Goal: Task Accomplishment & Management: Manage account settings

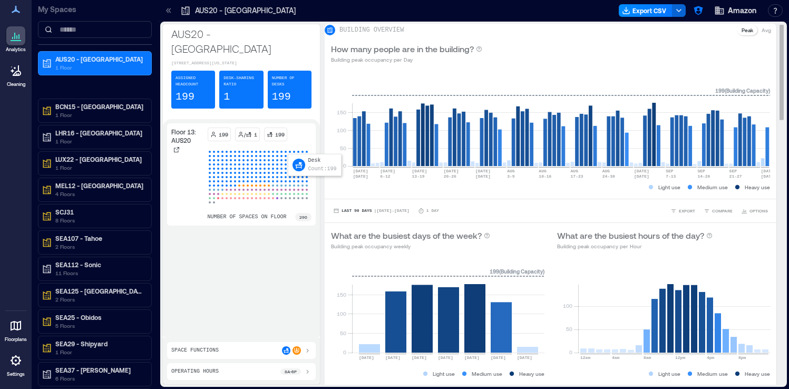
scroll to position [12, 0]
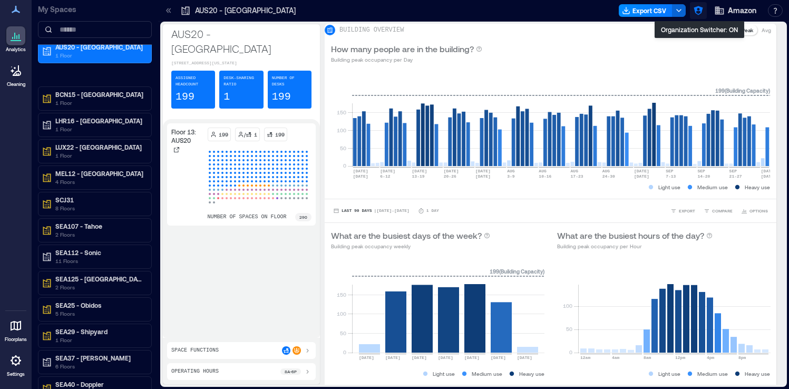
click at [696, 12] on icon "button" at bounding box center [698, 10] width 9 height 9
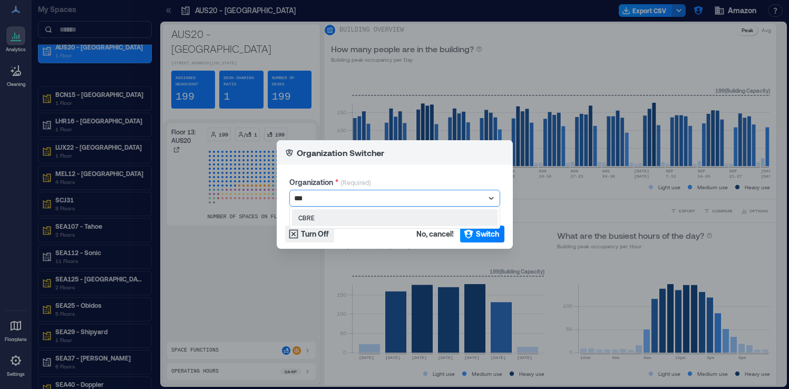
type input "****"
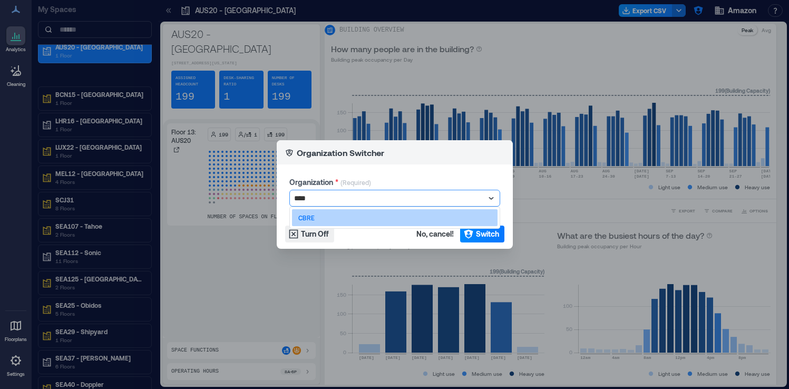
click at [433, 221] on div "CBRE" at bounding box center [395, 217] width 206 height 17
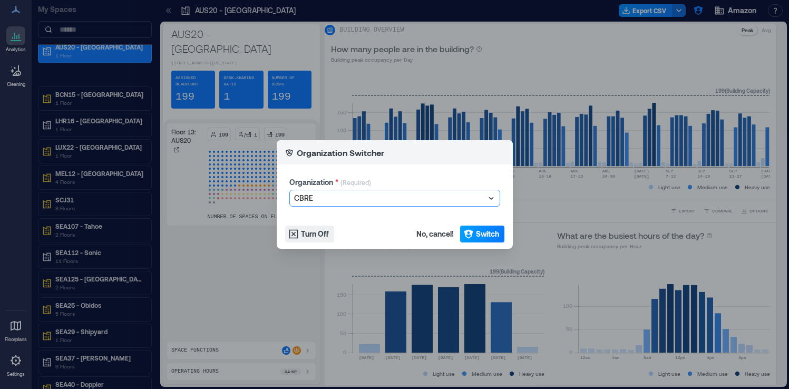
click at [470, 234] on icon "button" at bounding box center [468, 234] width 9 height 9
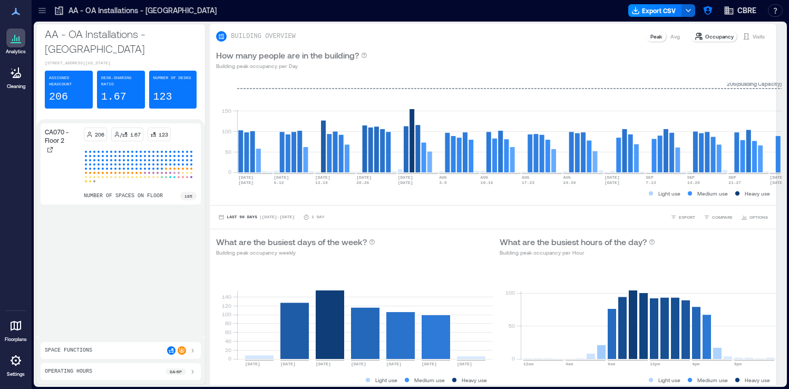
click at [41, 15] on icon at bounding box center [42, 10] width 11 height 11
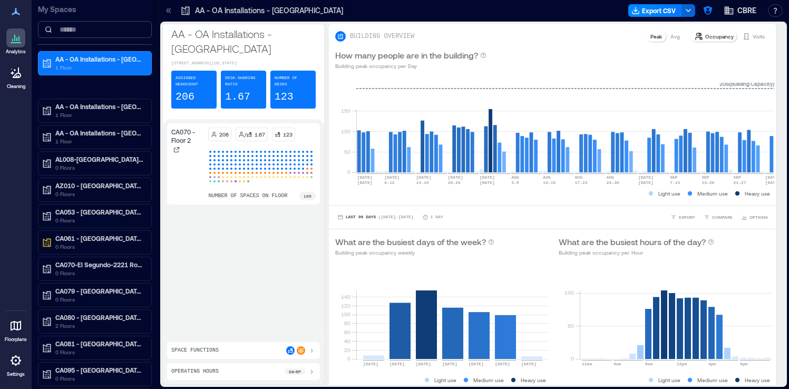
click at [80, 33] on input at bounding box center [95, 29] width 114 height 17
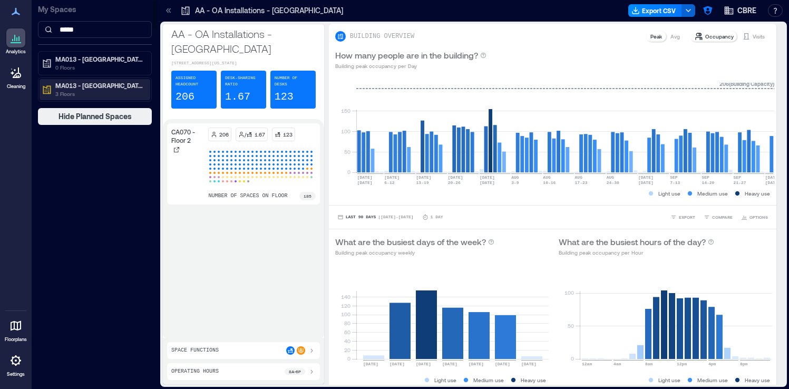
click at [78, 82] on p "MA013 - Boston - 33 Arch St" at bounding box center [99, 85] width 89 height 8
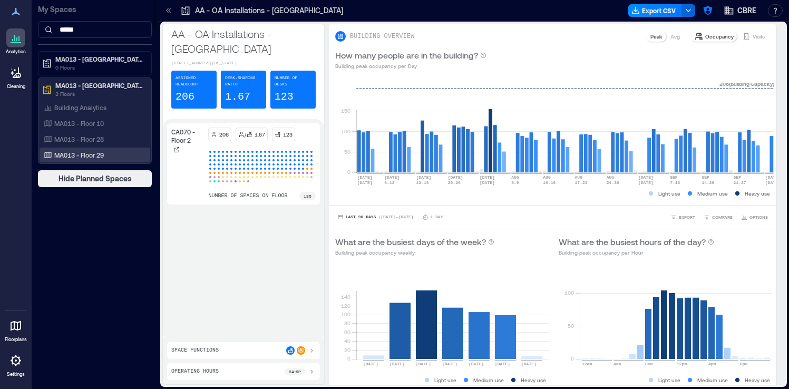
click at [81, 156] on p "MA013 - Floor 29" at bounding box center [79, 155] width 50 height 8
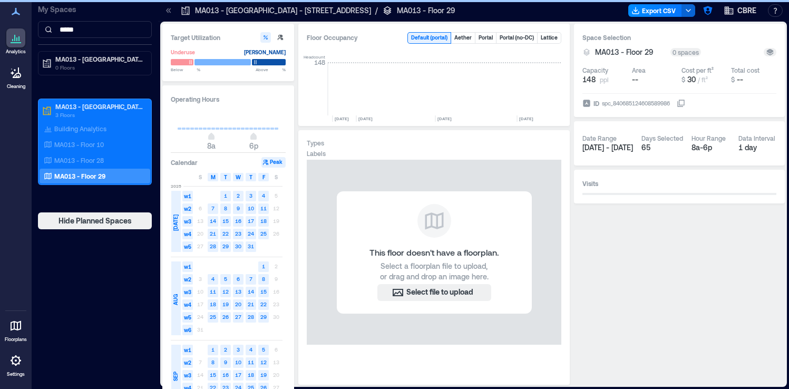
scroll to position [0, 4521]
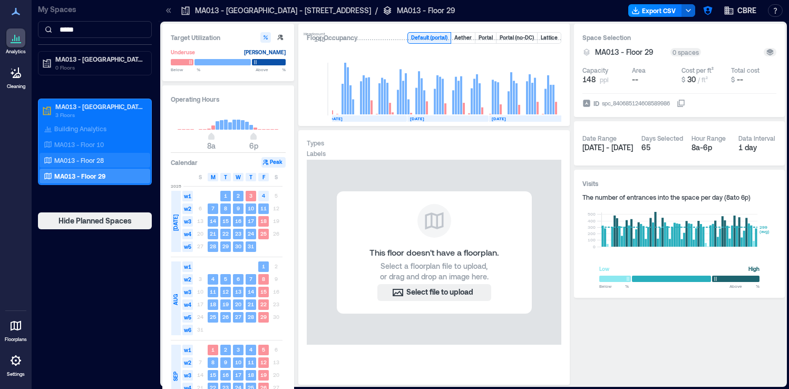
click at [109, 166] on div "MA013 - Floor 28" at bounding box center [95, 160] width 111 height 15
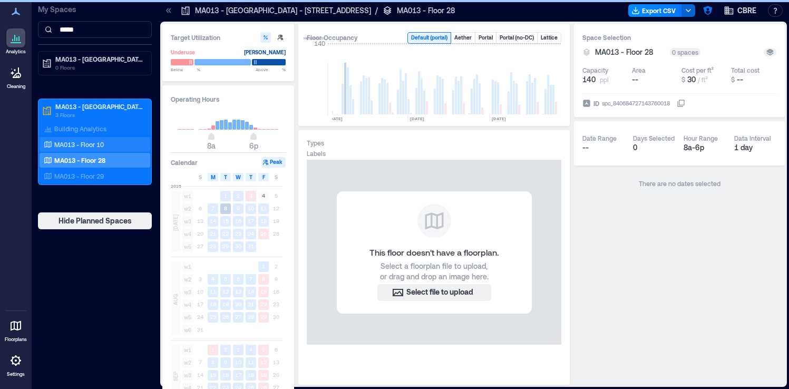
click at [114, 140] on div "MA013 - Floor 10" at bounding box center [93, 144] width 102 height 11
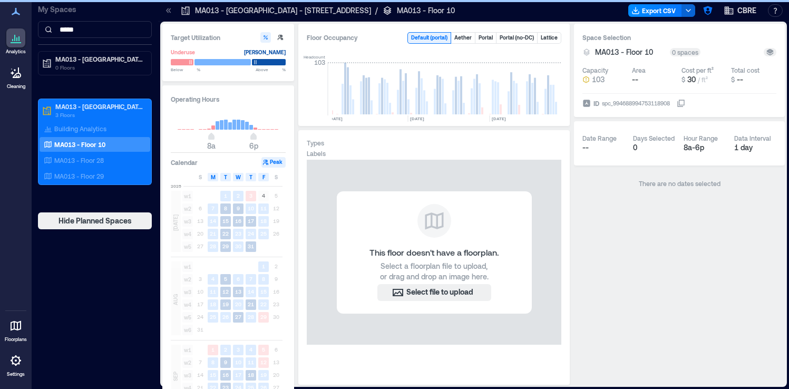
scroll to position [0, 4486]
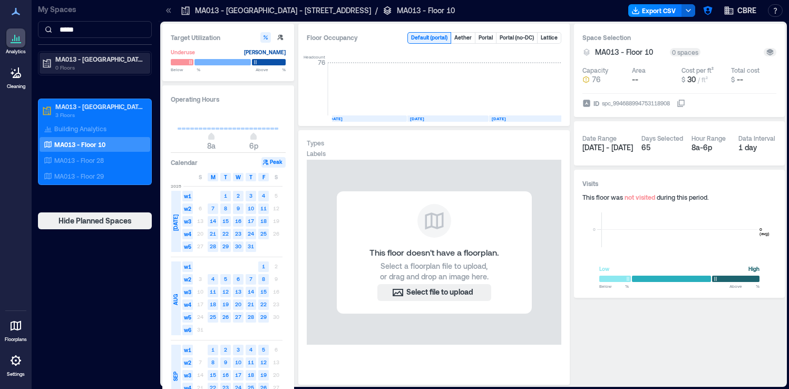
click at [117, 62] on p "MA013 - Boston - 33 Arch St.." at bounding box center [99, 59] width 89 height 8
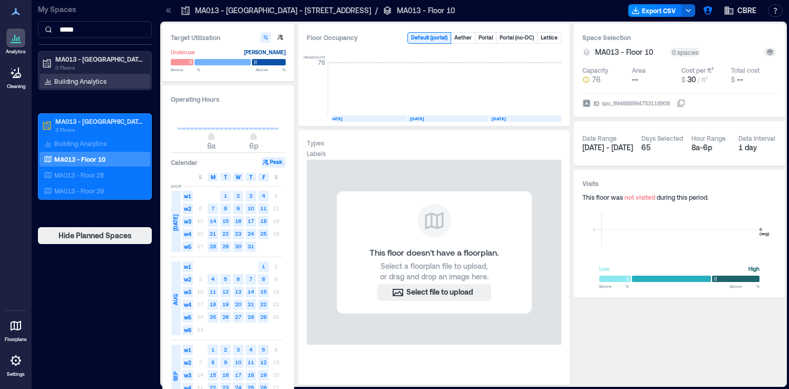
click at [109, 84] on div "Building Analytics" at bounding box center [95, 81] width 111 height 15
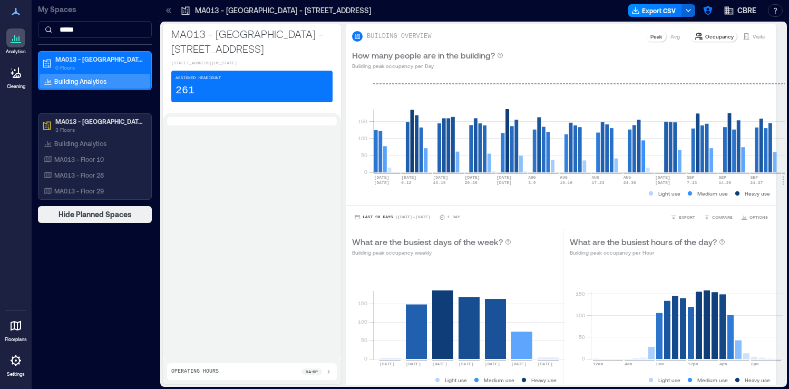
click at [161, 168] on div "MA013 - Boston - 33 Arch St.. 33 Arch Street, Boston, Massachusetts 02110, Unit…" at bounding box center [473, 204] width 627 height 365
click at [98, 29] on input "*****" at bounding box center [95, 29] width 114 height 17
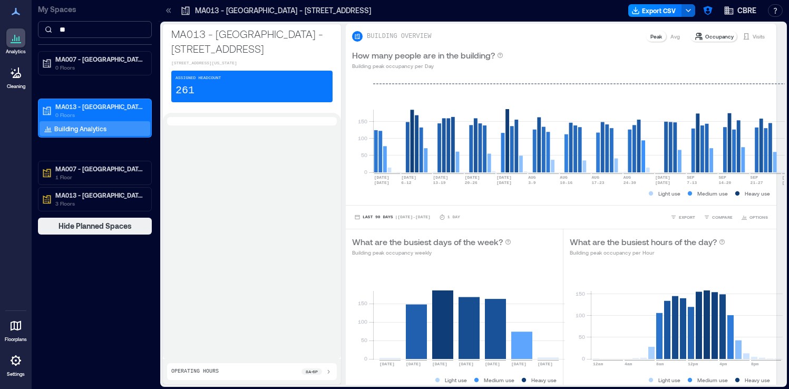
type input "*"
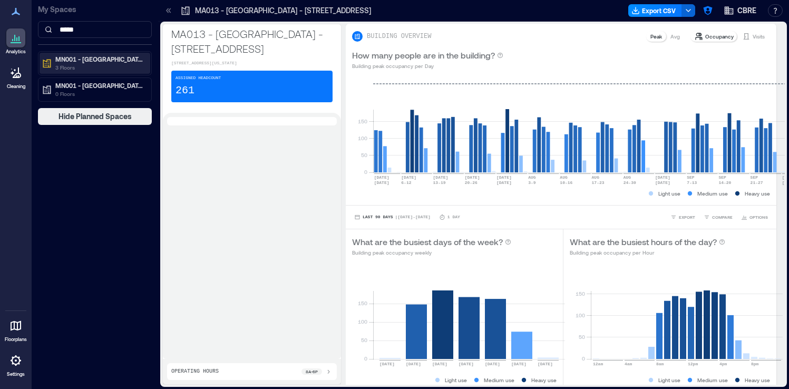
type input "*****"
click at [81, 66] on p "3 Floors" at bounding box center [99, 67] width 89 height 8
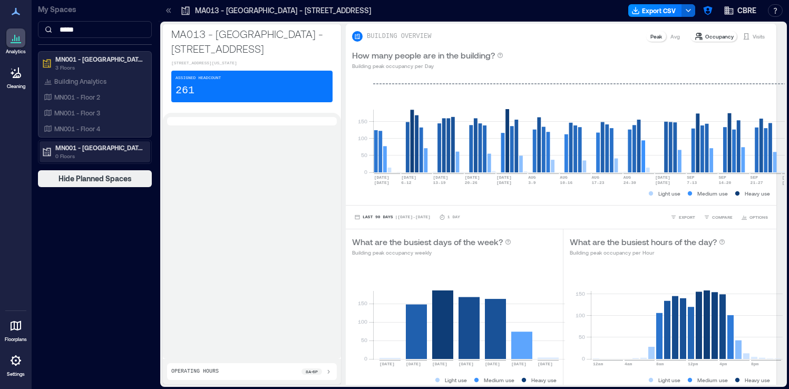
click at [124, 157] on p "0 Floors" at bounding box center [99, 156] width 89 height 8
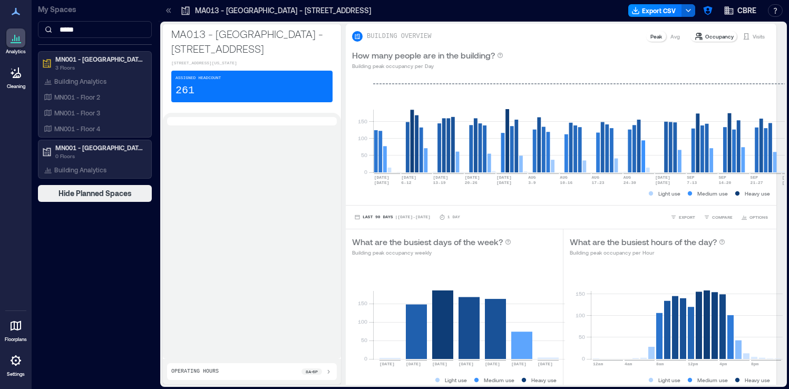
click at [104, 239] on div "My Spaces ***** MN001 - Bloomington - 4400 West 78th St 3 Floors Building Analy…" at bounding box center [95, 194] width 127 height 389
click at [89, 170] on p "Building Analytics" at bounding box center [80, 170] width 52 height 8
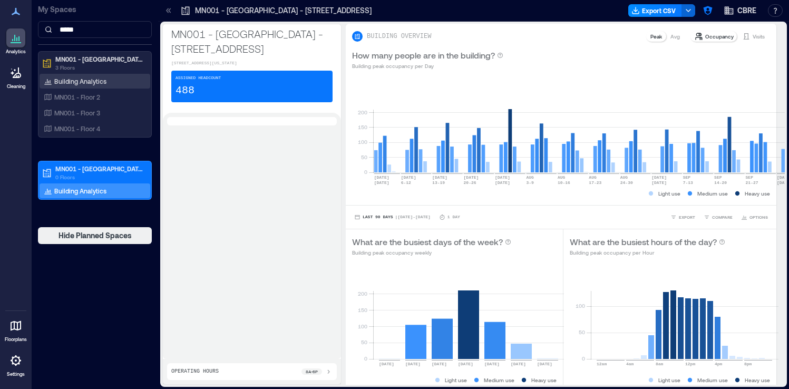
click at [118, 78] on div "Building Analytics" at bounding box center [95, 81] width 111 height 15
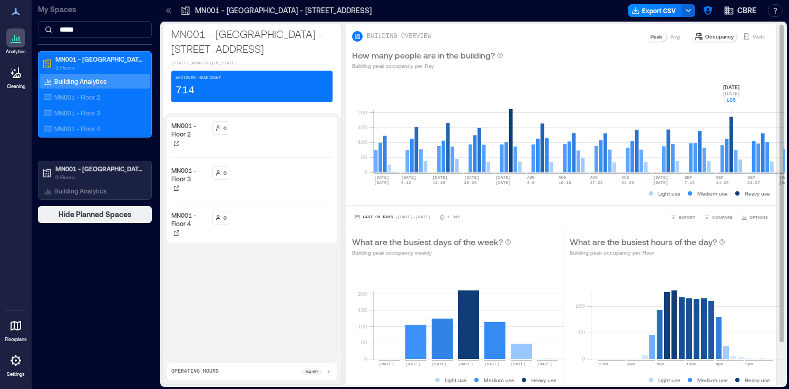
click at [714, 136] on rect at bounding box center [580, 128] width 415 height 90
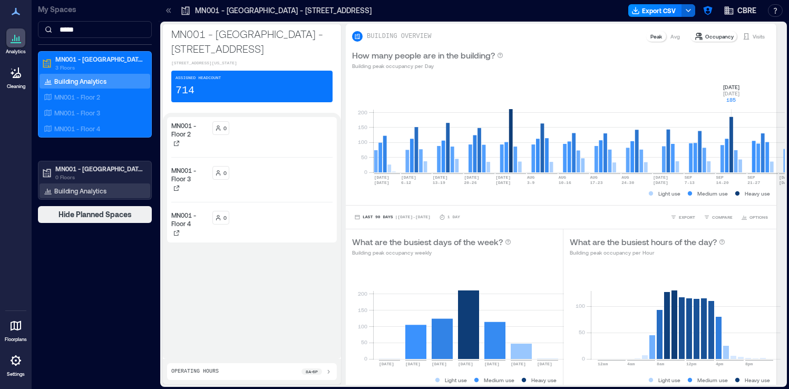
click at [93, 189] on p "Building Analytics" at bounding box center [80, 191] width 52 height 8
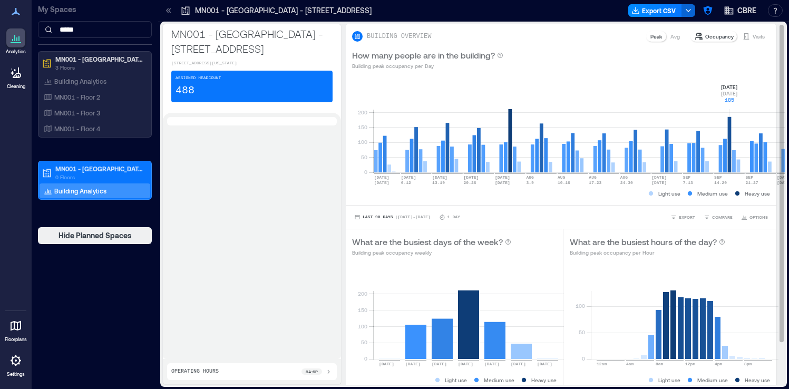
click at [717, 139] on rect at bounding box center [579, 128] width 413 height 90
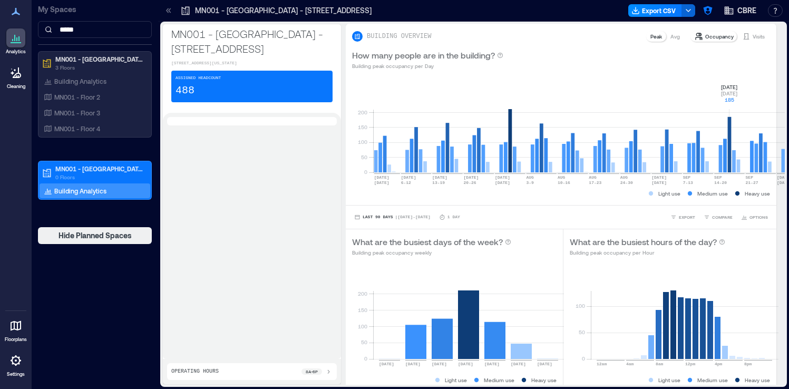
click at [15, 359] on icon at bounding box center [15, 360] width 13 height 13
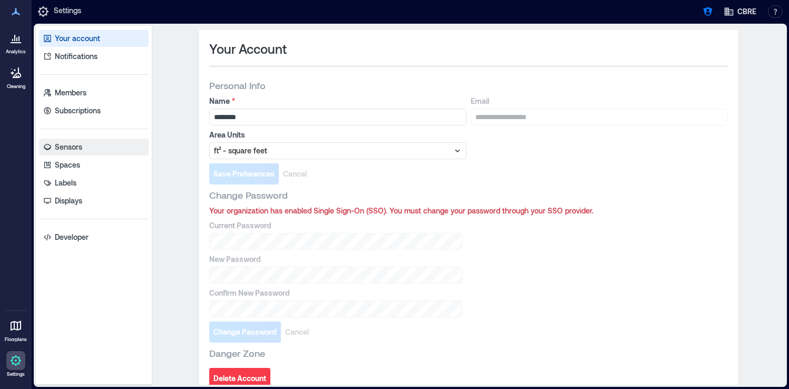
click at [129, 149] on link "Sensors" at bounding box center [94, 147] width 110 height 17
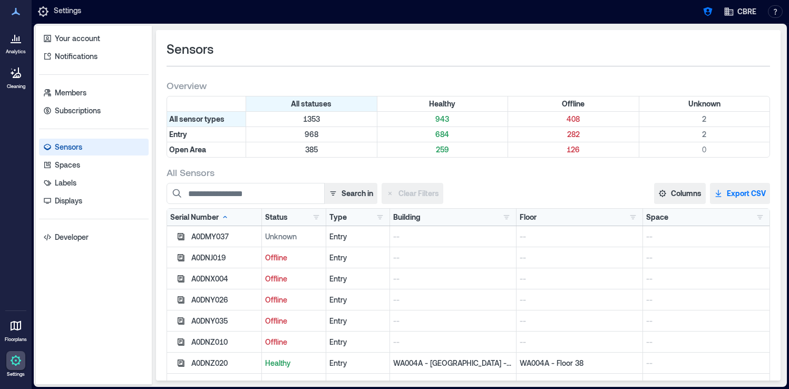
click at [741, 195] on button "Export CSV" at bounding box center [740, 193] width 60 height 21
click at [707, 14] on icon "button" at bounding box center [708, 11] width 9 height 9
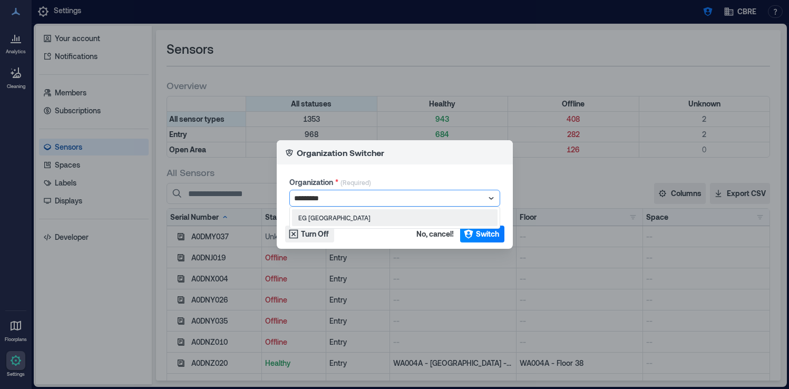
type input "**********"
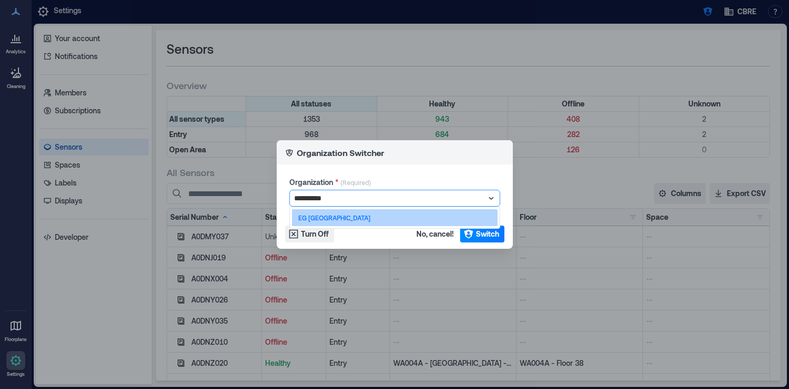
click at [338, 215] on div "EG Finland" at bounding box center [395, 217] width 206 height 17
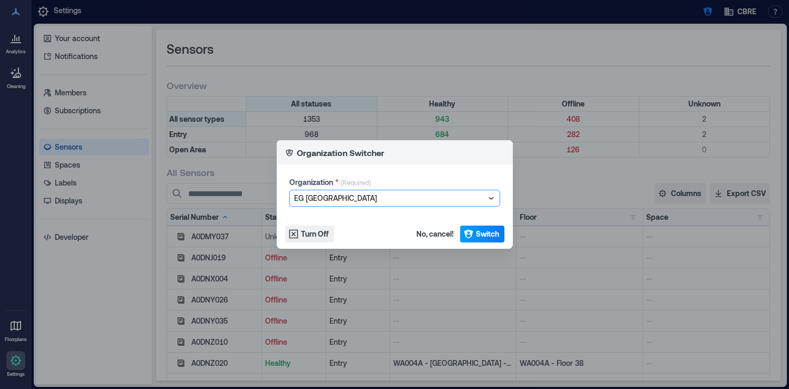
click at [476, 235] on span "Switch" at bounding box center [487, 234] width 23 height 11
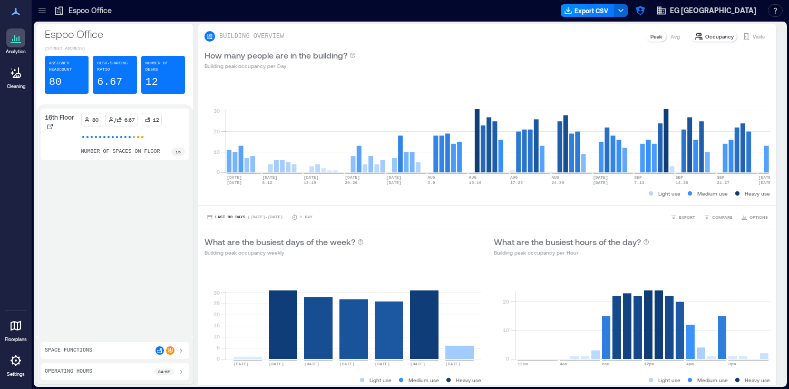
click at [43, 13] on icon at bounding box center [41, 12] width 7 height 1
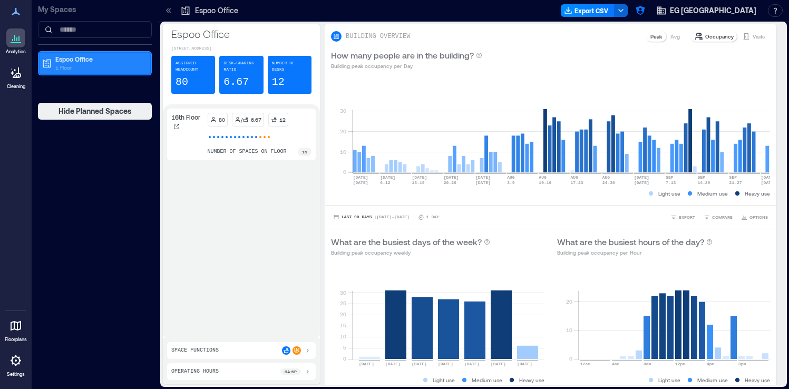
click at [75, 62] on p "Espoo Office" at bounding box center [99, 59] width 89 height 8
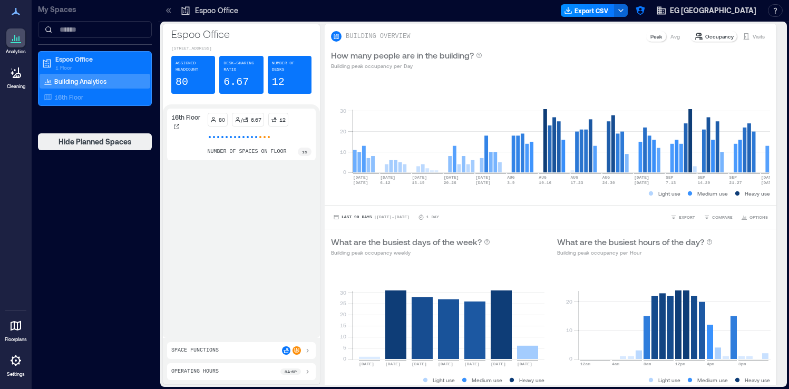
click at [75, 82] on p "Building Analytics" at bounding box center [80, 81] width 52 height 8
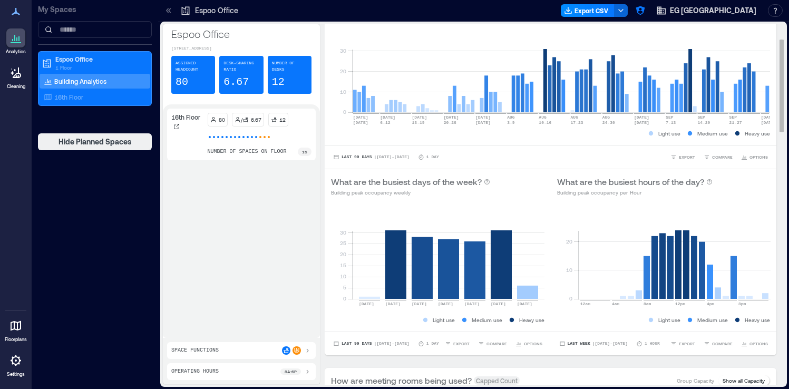
scroll to position [57, 0]
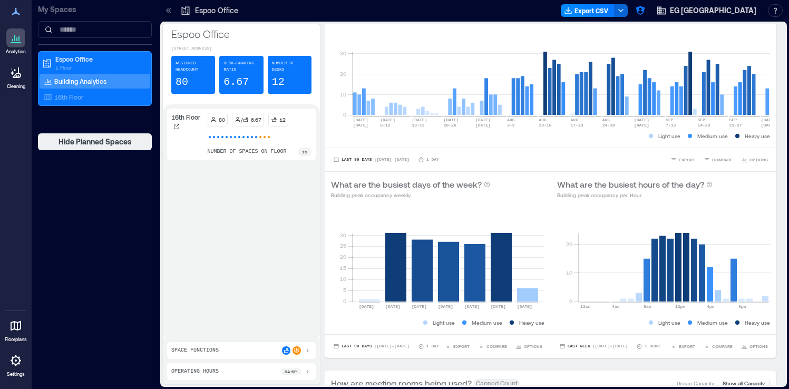
click at [307, 370] on icon at bounding box center [308, 372] width 2 height 4
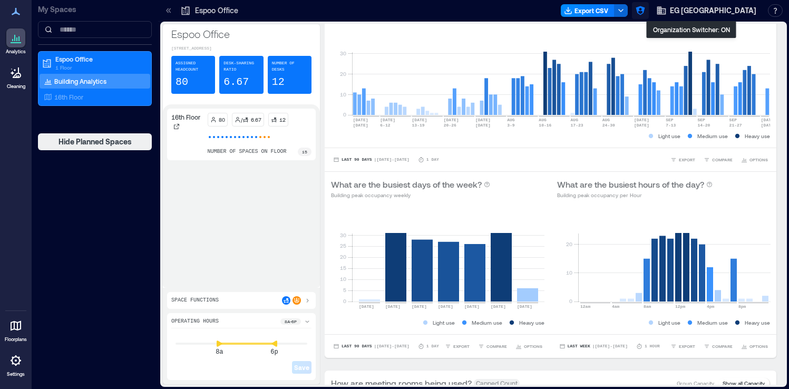
click at [649, 7] on button "button" at bounding box center [640, 10] width 17 height 17
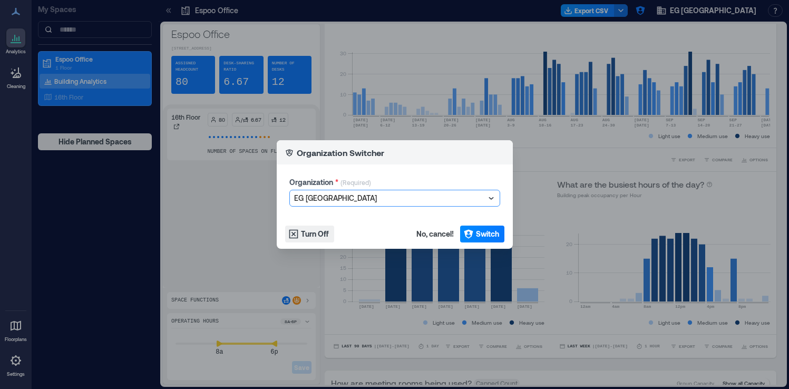
click at [372, 198] on div at bounding box center [389, 198] width 191 height 13
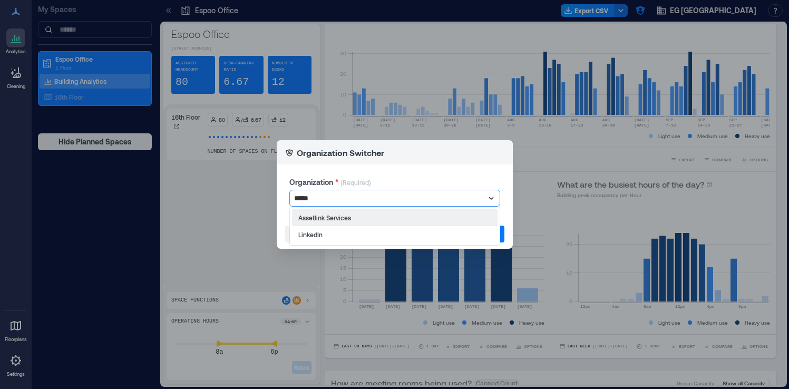
scroll to position [0, 0]
type input "********"
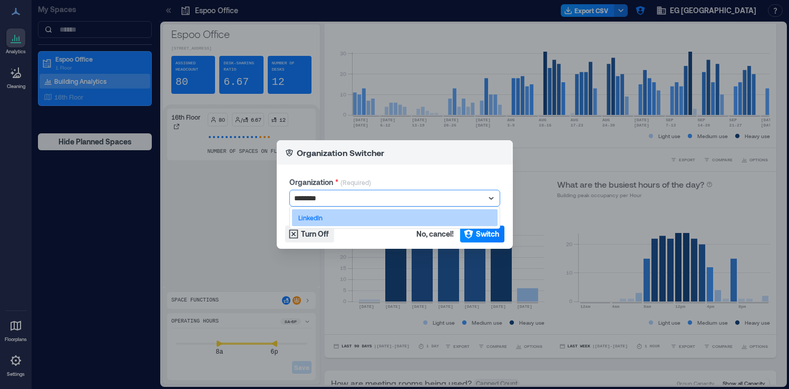
click at [355, 211] on div "LinkedIn" at bounding box center [395, 217] width 206 height 17
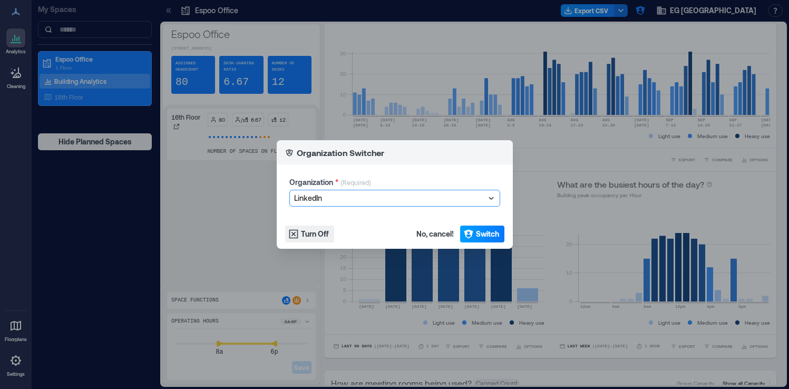
click at [477, 235] on span "Switch" at bounding box center [487, 234] width 23 height 11
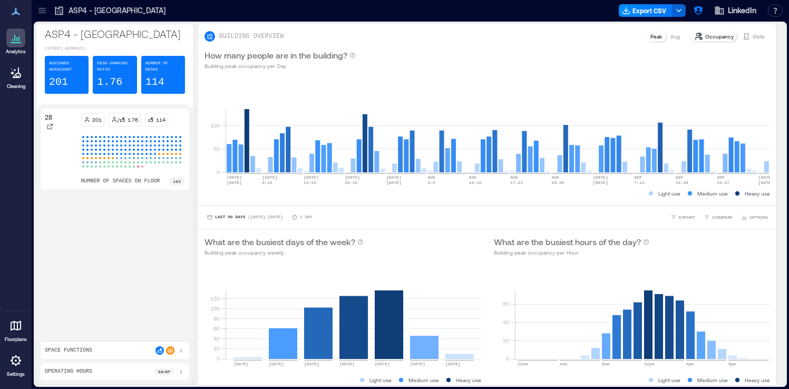
click at [43, 14] on icon at bounding box center [42, 10] width 11 height 11
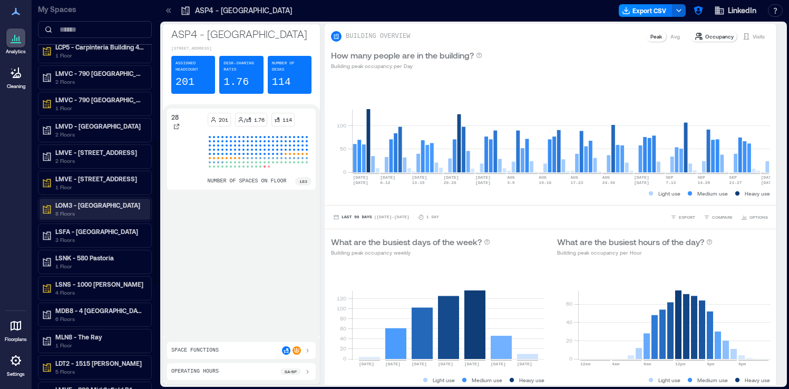
scroll to position [648, 0]
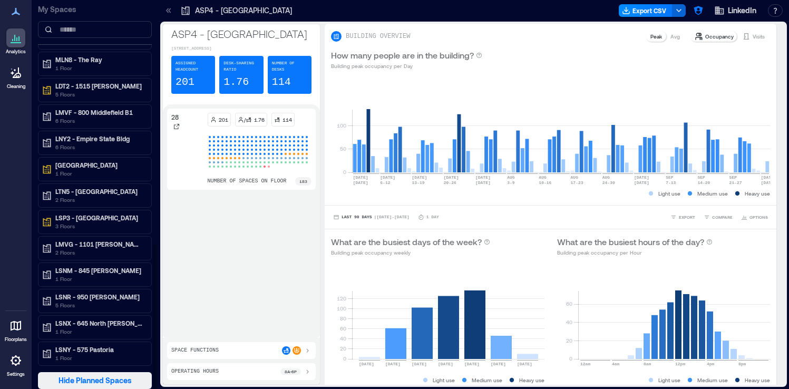
click at [118, 375] on span "Hide Planned Spaces" at bounding box center [95, 380] width 73 height 11
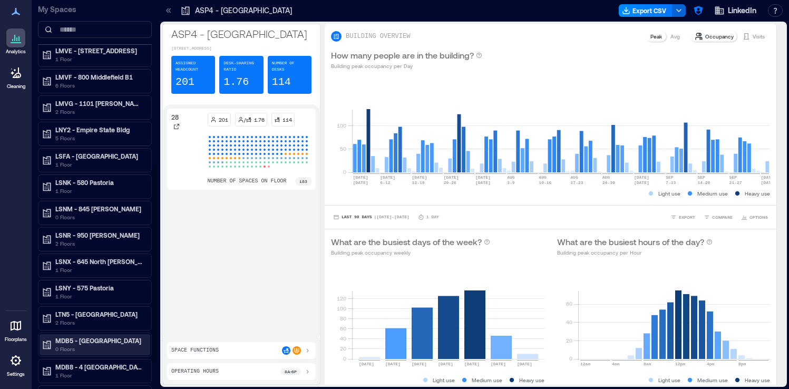
scroll to position [316, 0]
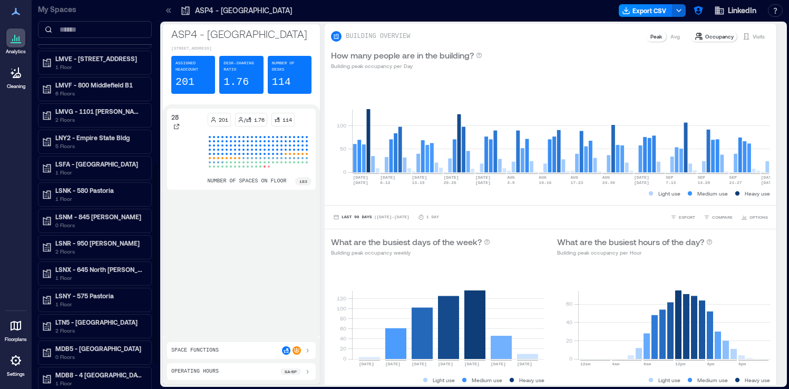
click at [100, 100] on div "LMVF - 800 Middlefield B1 6 Floors" at bounding box center [95, 89] width 114 height 24
click at [101, 93] on p "6 Floors" at bounding box center [99, 93] width 89 height 8
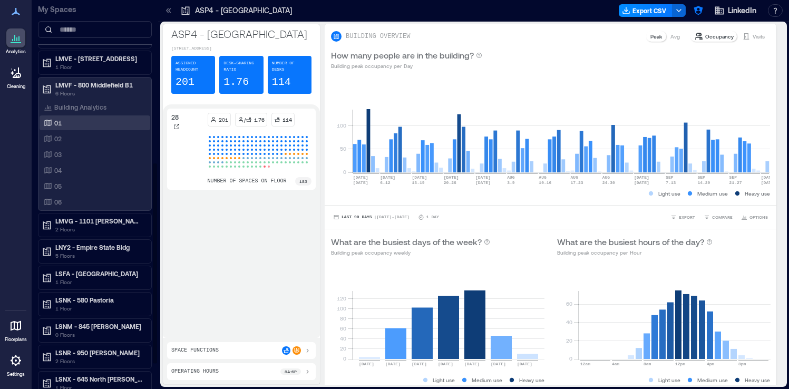
click at [91, 124] on div "01" at bounding box center [93, 123] width 102 height 11
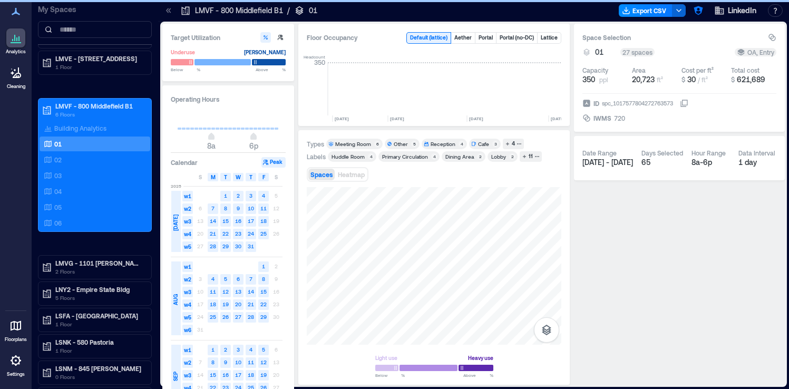
scroll to position [0, 3192]
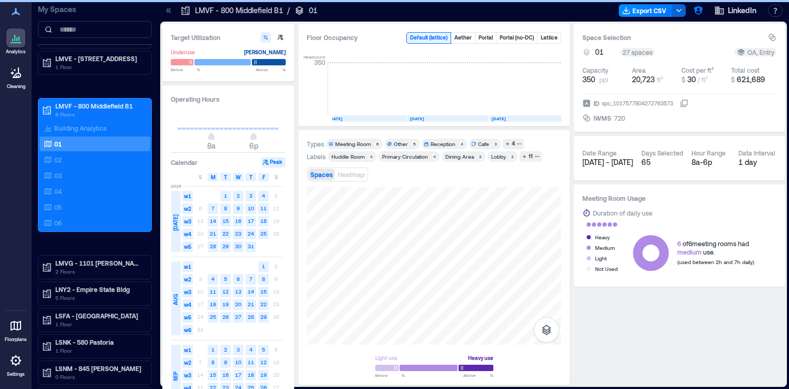
click at [689, 104] on icon at bounding box center [684, 103] width 8 height 8
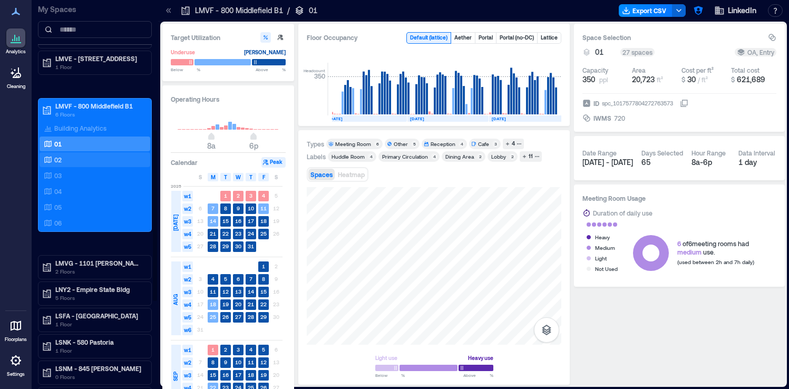
click at [103, 160] on div "02" at bounding box center [93, 160] width 102 height 11
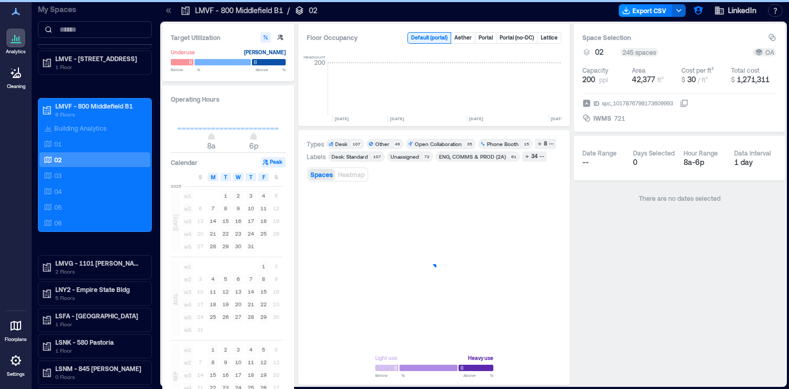
scroll to position [0, 3199]
click at [688, 105] on icon at bounding box center [685, 103] width 6 height 6
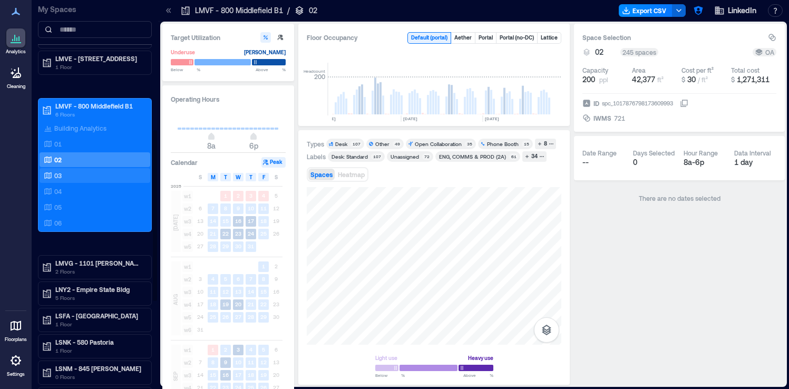
click at [119, 176] on div "03" at bounding box center [93, 175] width 102 height 11
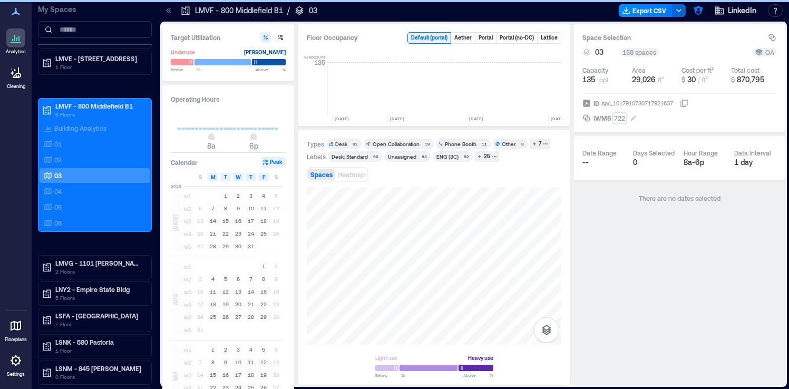
scroll to position [0, 3199]
click at [688, 104] on icon at bounding box center [685, 103] width 6 height 6
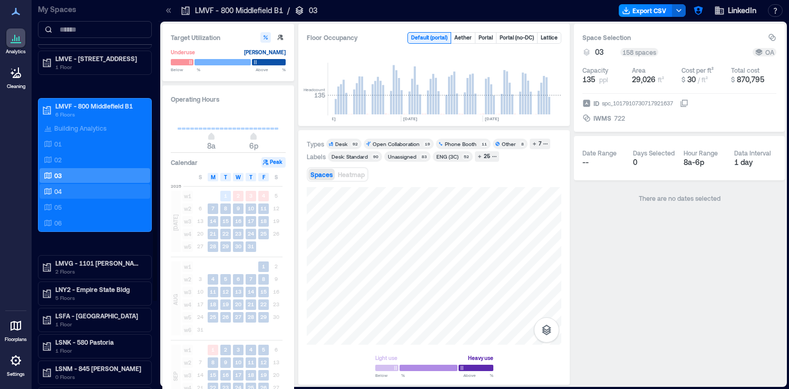
click at [105, 192] on div "04" at bounding box center [93, 191] width 102 height 11
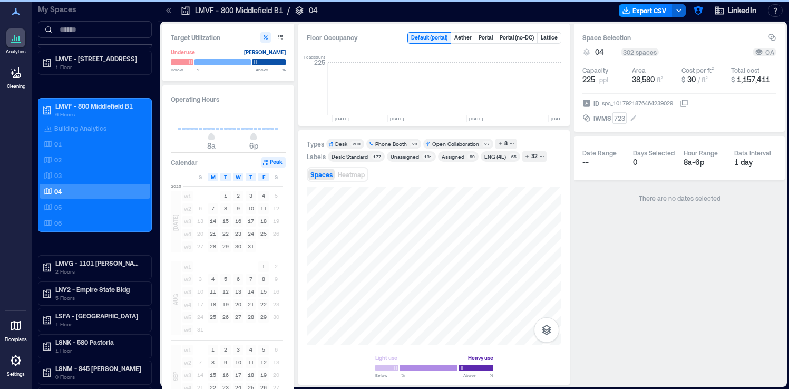
scroll to position [0, 3199]
click at [687, 108] on label "ID spc_1017921876464239029" at bounding box center [636, 103] width 106 height 11
click at [687, 108] on button "ID spc_1017921876464239029" at bounding box center [684, 103] width 8 height 8
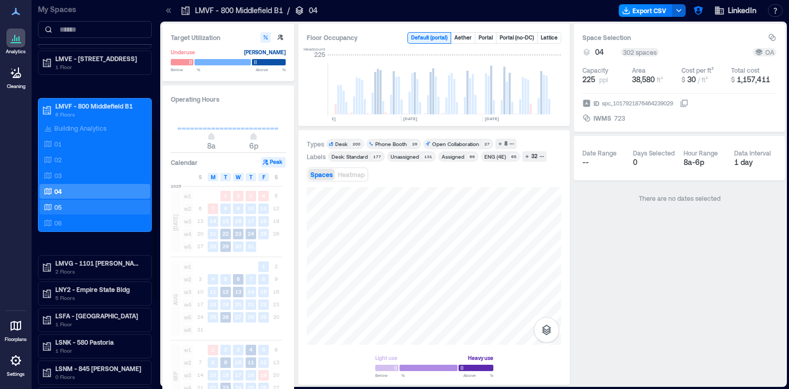
click at [122, 208] on div "05" at bounding box center [93, 207] width 102 height 11
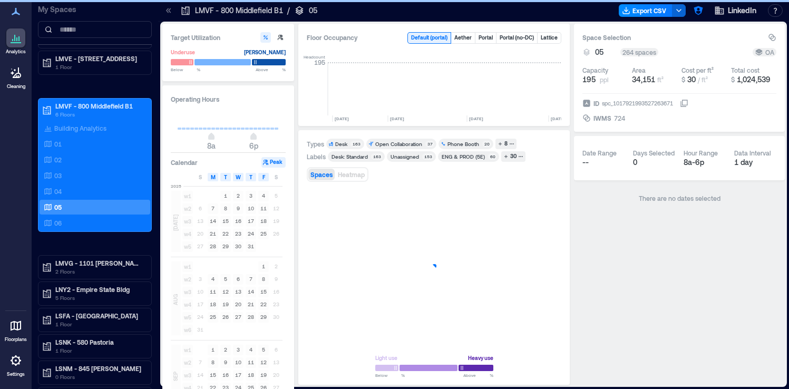
scroll to position [0, 3199]
click at [688, 105] on icon at bounding box center [685, 103] width 6 height 6
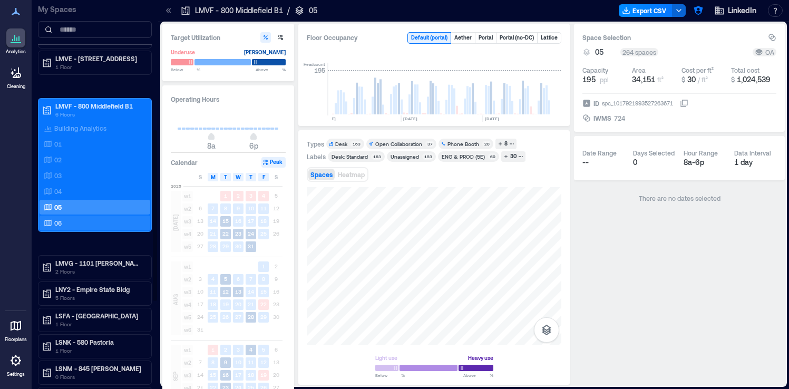
click at [104, 226] on div "06" at bounding box center [93, 223] width 102 height 11
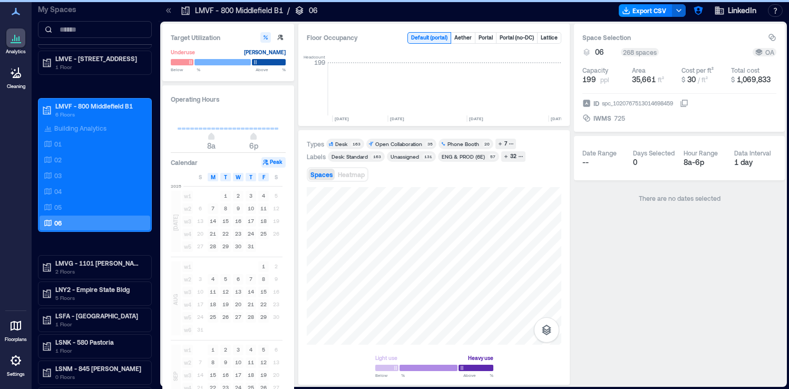
scroll to position [0, 3199]
click at [687, 101] on icon at bounding box center [684, 103] width 8 height 8
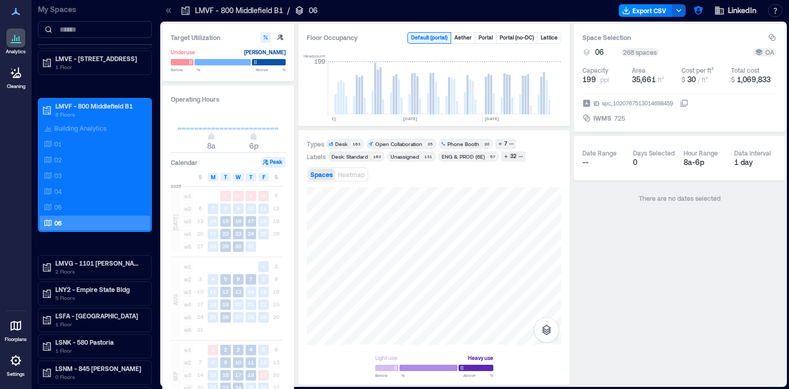
click at [13, 369] on div at bounding box center [15, 360] width 19 height 19
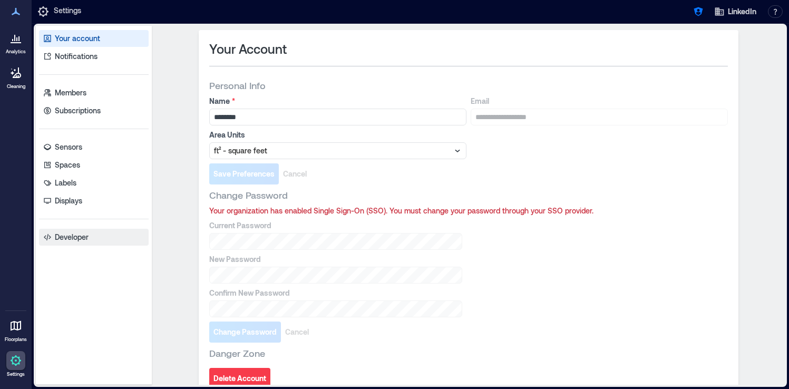
click at [80, 237] on p "Developer" at bounding box center [72, 237] width 34 height 11
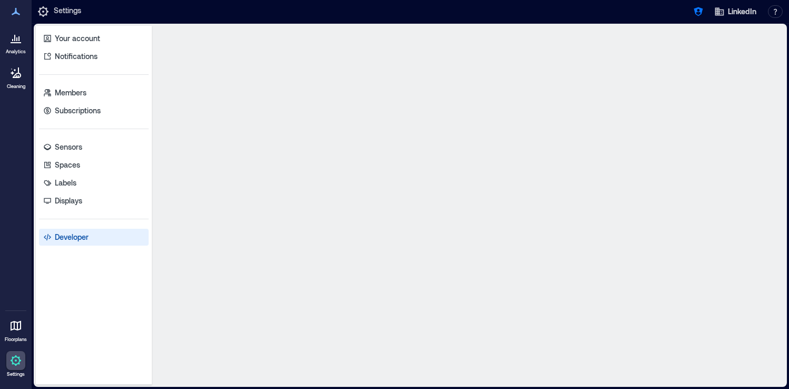
select select "*****"
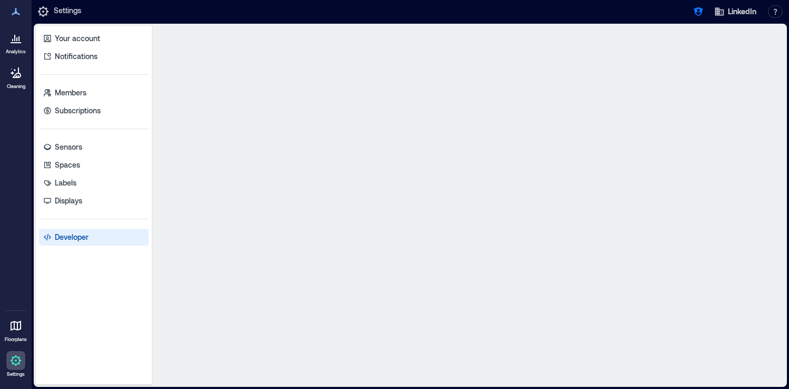
select select "*****"
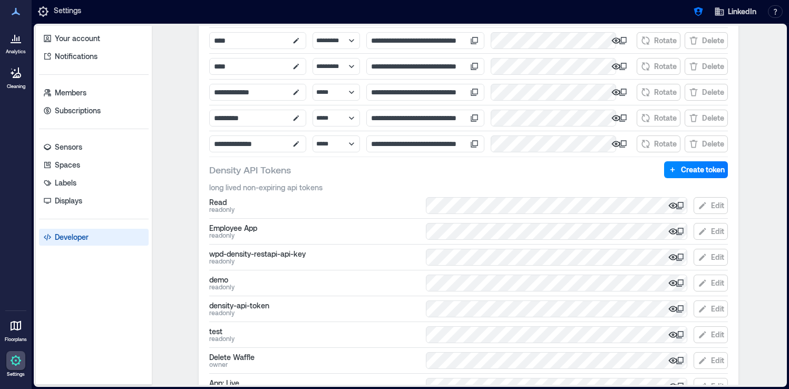
scroll to position [509, 0]
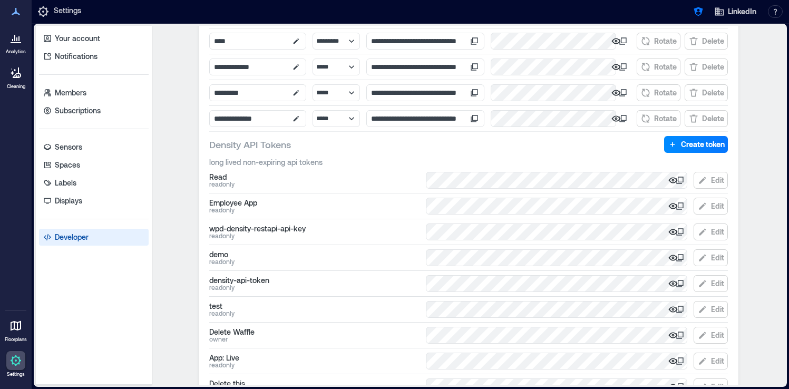
click at [681, 181] on icon at bounding box center [680, 180] width 8 height 8
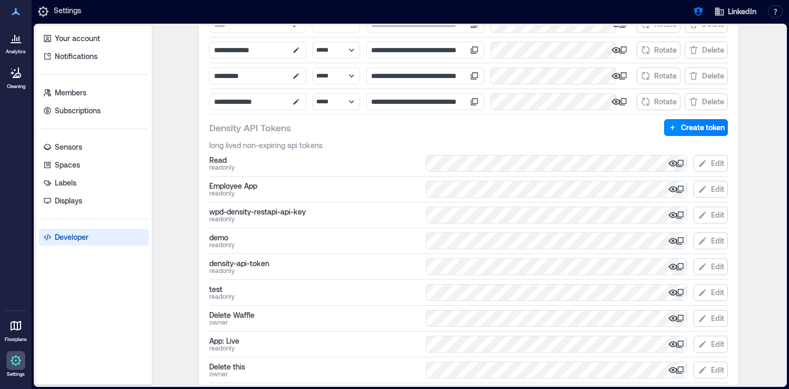
scroll to position [522, 0]
